Goal: Book appointment/travel/reservation

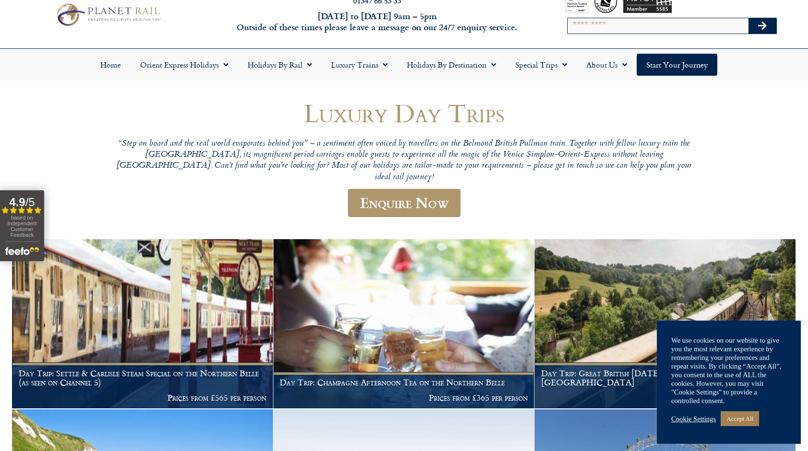
scroll to position [29, 0]
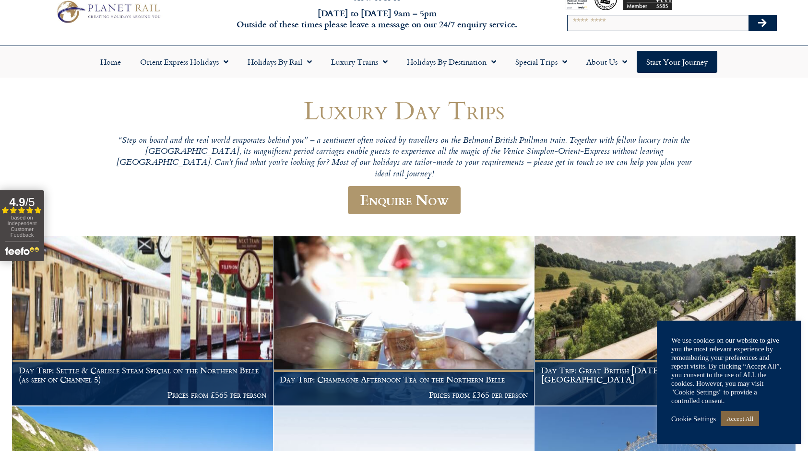
click at [749, 420] on link "Accept All" at bounding box center [739, 418] width 38 height 15
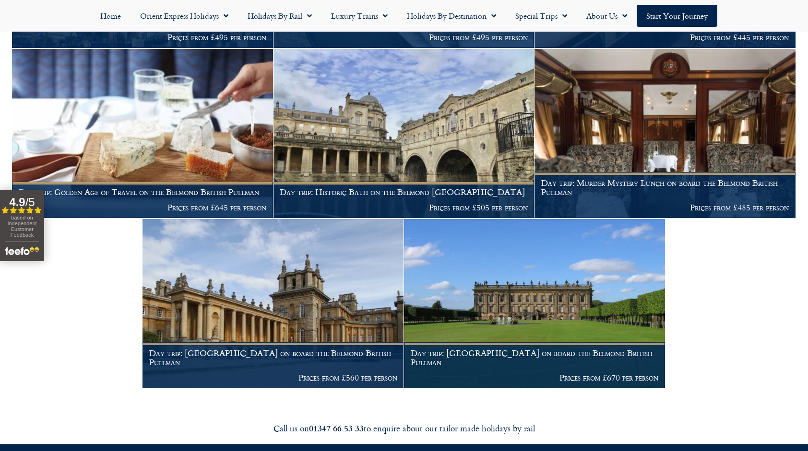
scroll to position [1067, 0]
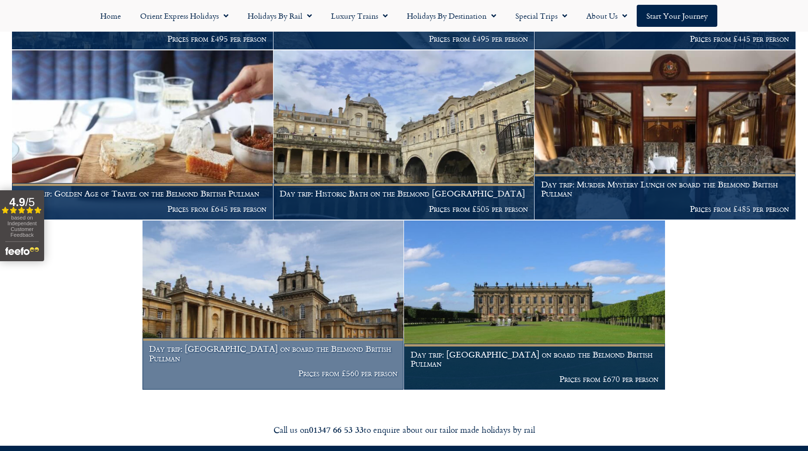
click at [321, 332] on img at bounding box center [272, 305] width 261 height 169
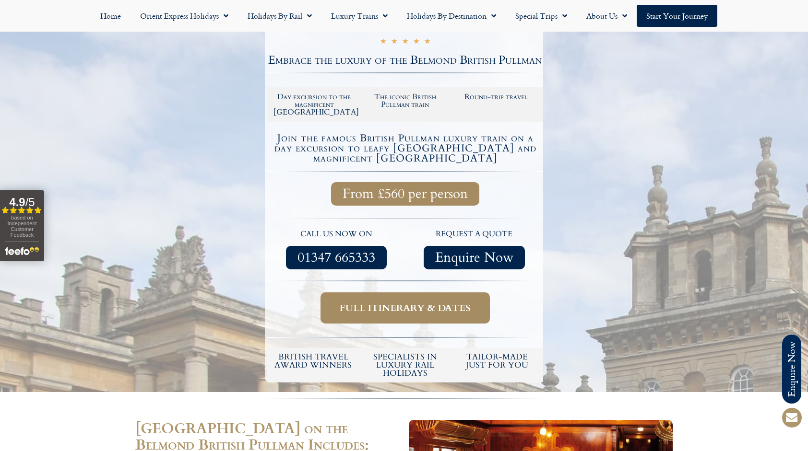
scroll to position [164, 0]
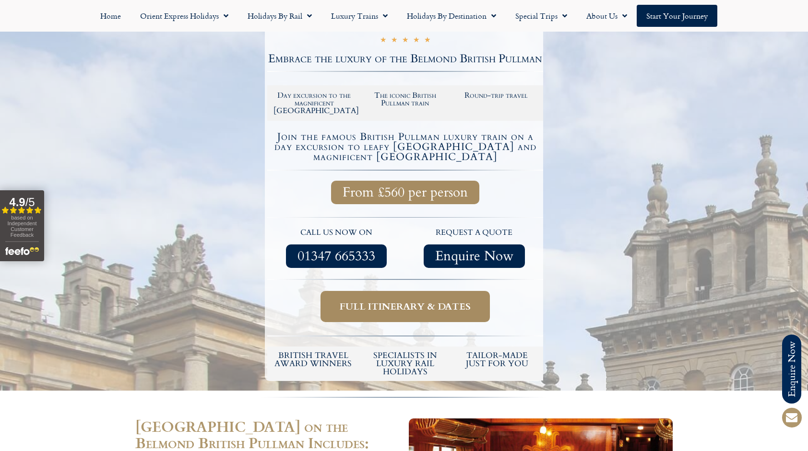
click at [396, 310] on span "Full itinerary & dates" at bounding box center [405, 307] width 131 height 12
click at [390, 301] on span "Full itinerary & dates" at bounding box center [405, 307] width 131 height 12
click at [470, 311] on span "Full itinerary & dates" at bounding box center [405, 307] width 131 height 12
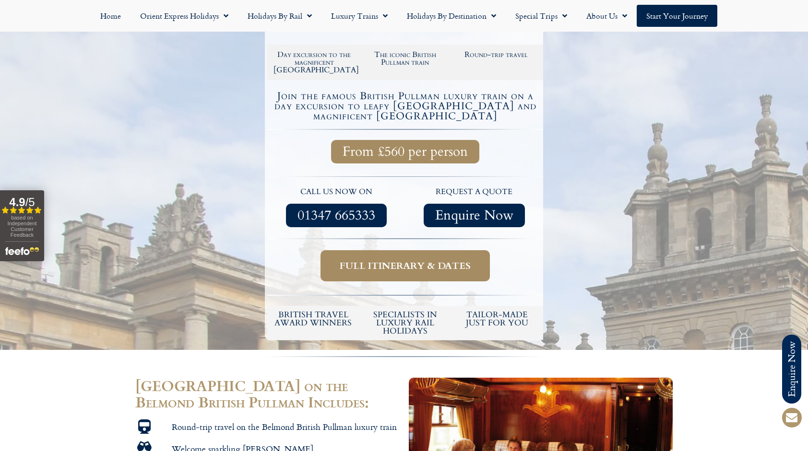
scroll to position [206, 0]
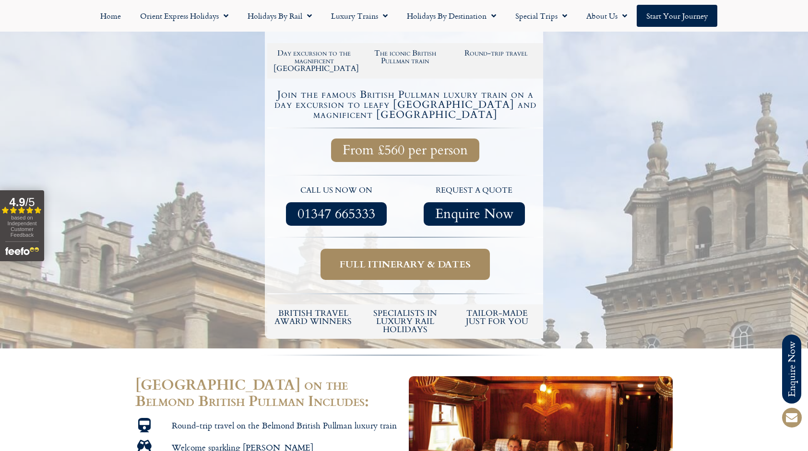
click at [360, 267] on span "Full itinerary & dates" at bounding box center [405, 264] width 131 height 12
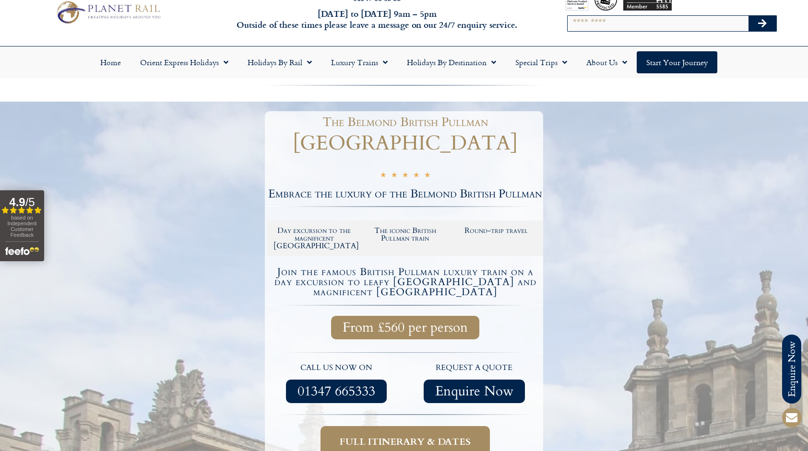
scroll to position [0, 0]
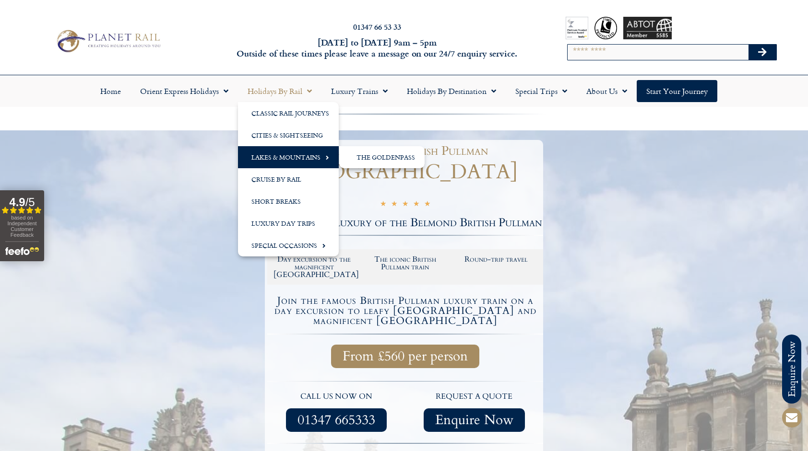
click at [316, 157] on link "Lakes & Mountains" at bounding box center [288, 157] width 101 height 22
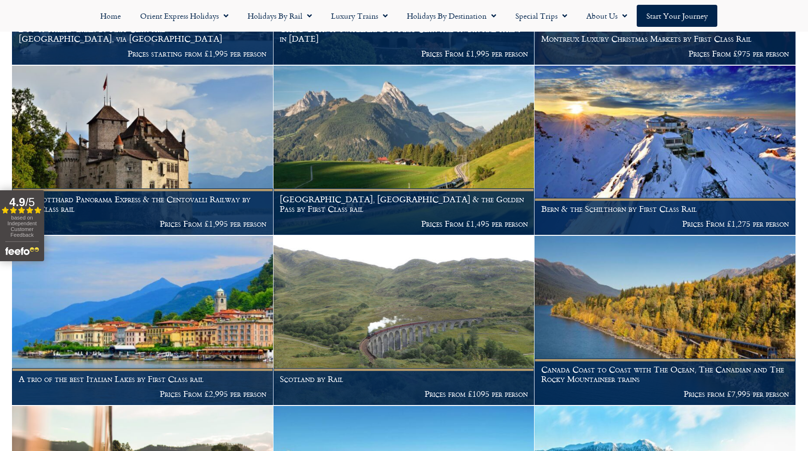
scroll to position [687, 0]
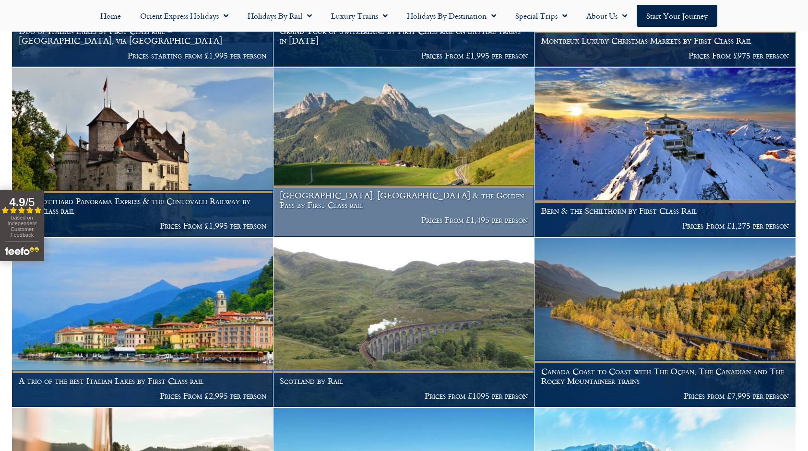
click at [396, 157] on img at bounding box center [403, 152] width 261 height 169
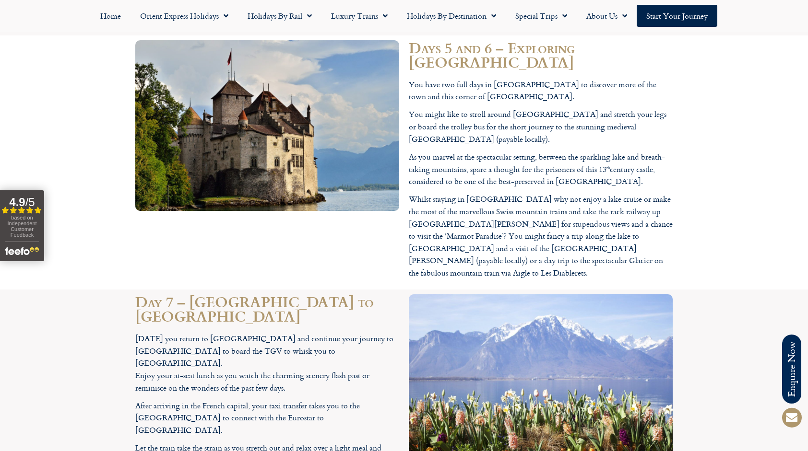
scroll to position [2628, 0]
